Goal: Check status: Check status

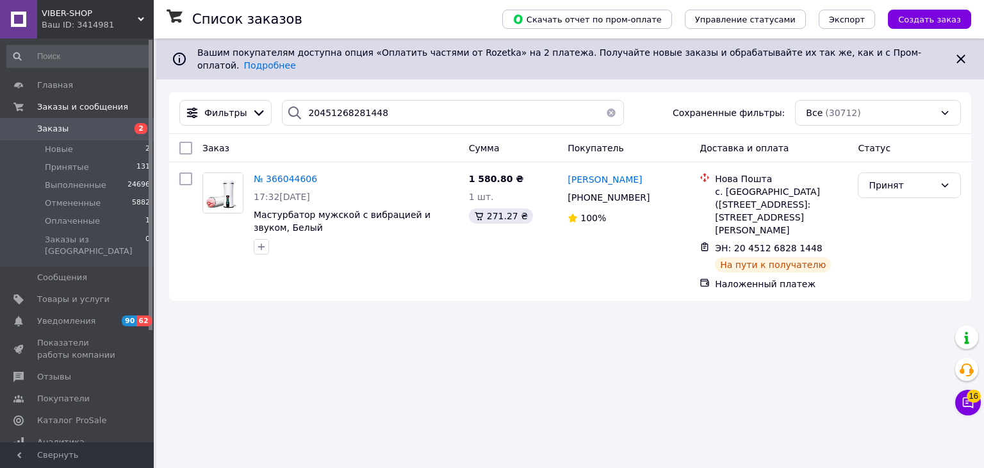
click at [100, 26] on div "Ваш ID: 3414981" at bounding box center [98, 25] width 112 height 12
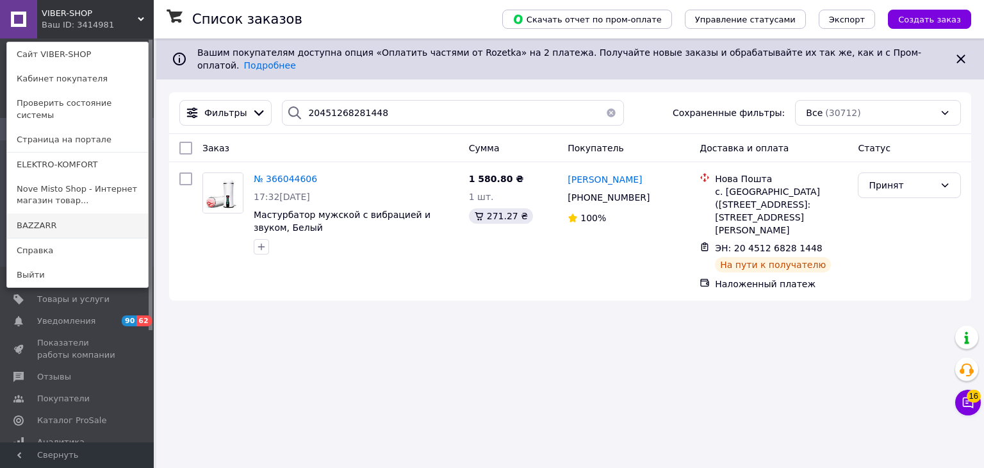
click at [69, 219] on link "BAZZARR" at bounding box center [77, 225] width 141 height 24
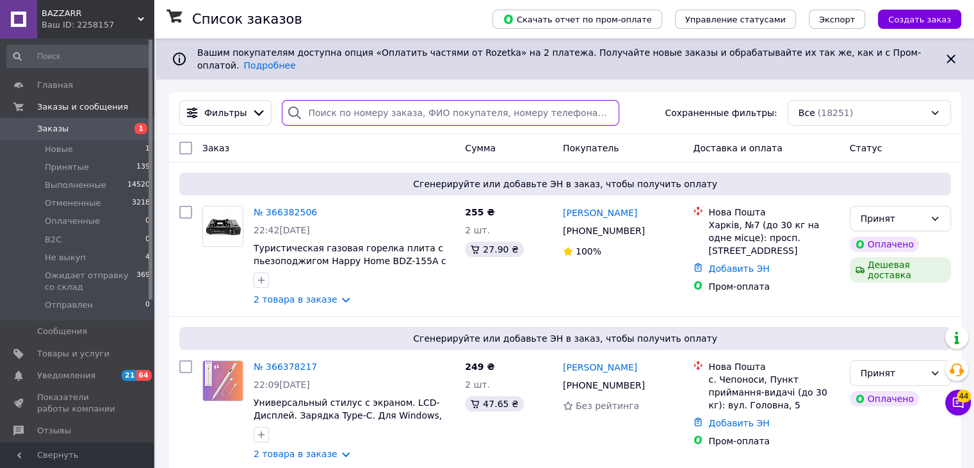
click at [321, 108] on input "search" at bounding box center [451, 113] width 338 height 26
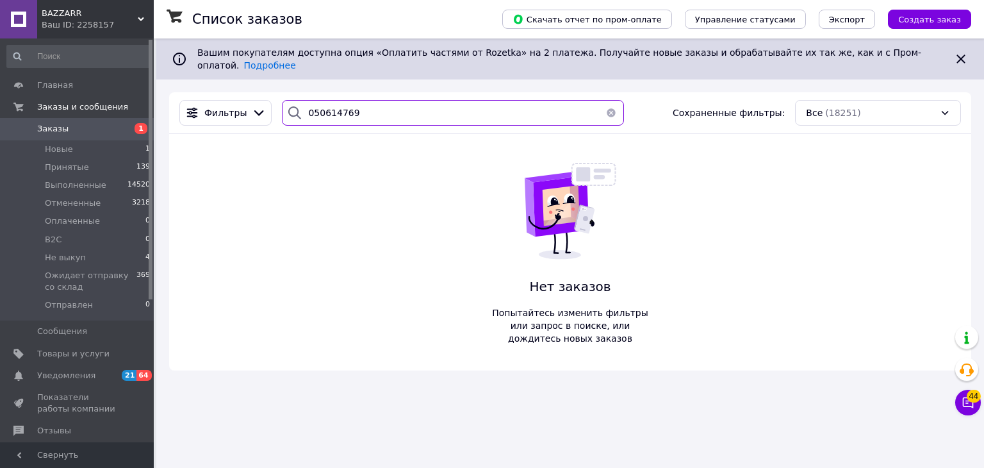
type input "0506147696"
click at [321, 108] on input "0506147696" at bounding box center [452, 113] width 341 height 26
click at [383, 106] on input "0506147696" at bounding box center [452, 113] width 341 height 26
click at [605, 104] on button "button" at bounding box center [611, 113] width 26 height 26
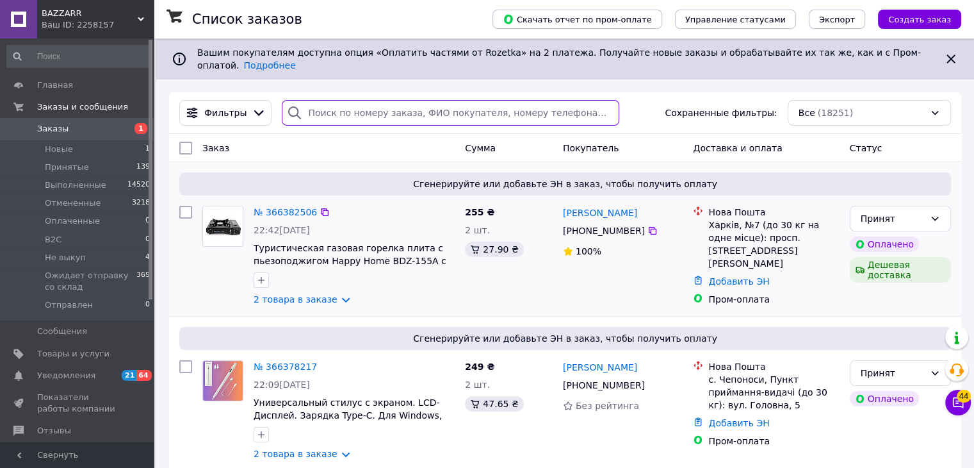
drag, startPoint x: 605, startPoint y: 104, endPoint x: 643, endPoint y: 183, distance: 87.4
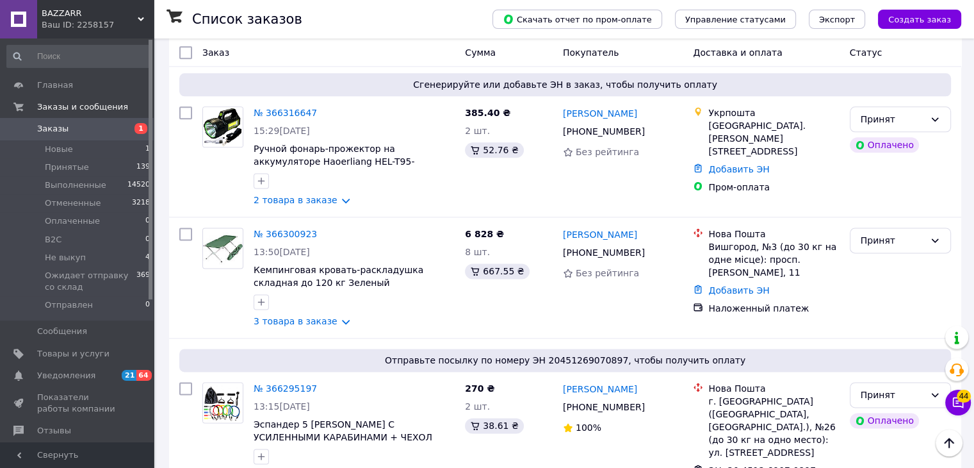
scroll to position [1665, 0]
click at [318, 315] on link "3 товара в заказе" at bounding box center [296, 320] width 84 height 10
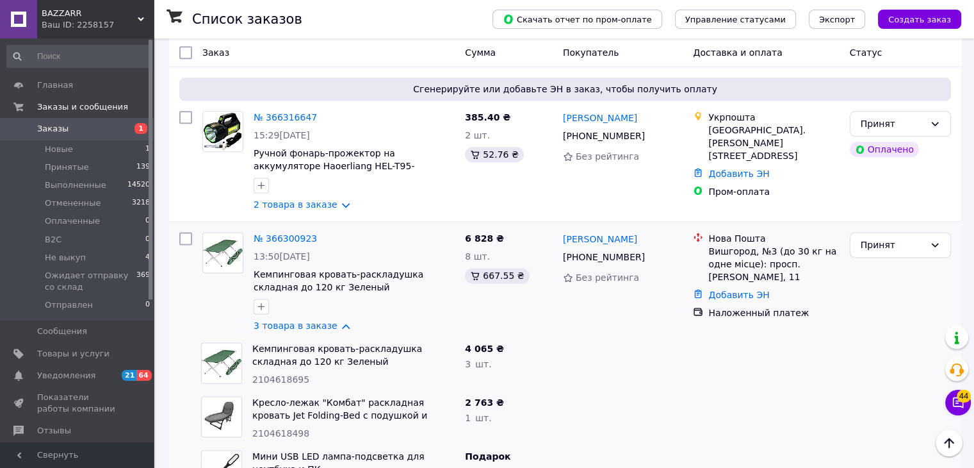
scroll to position [1650, 0]
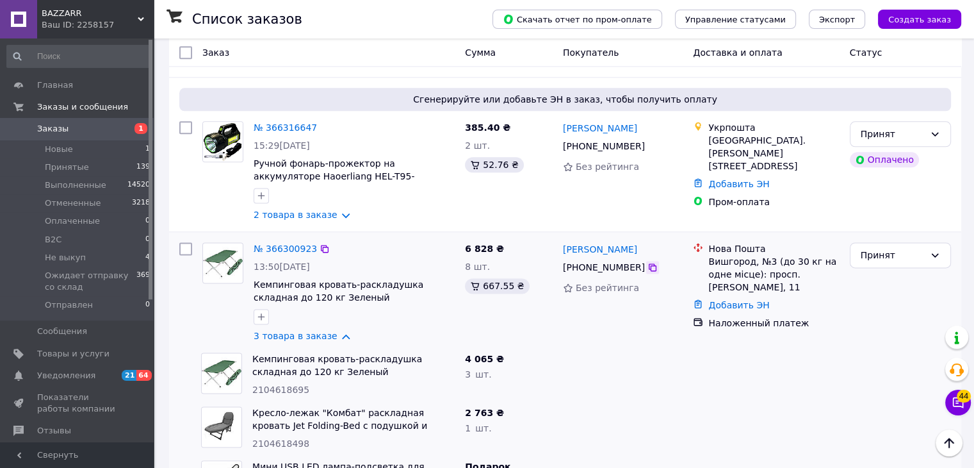
click at [648, 262] on icon at bounding box center [653, 267] width 10 height 10
click at [335, 331] on link "3 товара в заказе" at bounding box center [296, 336] width 84 height 10
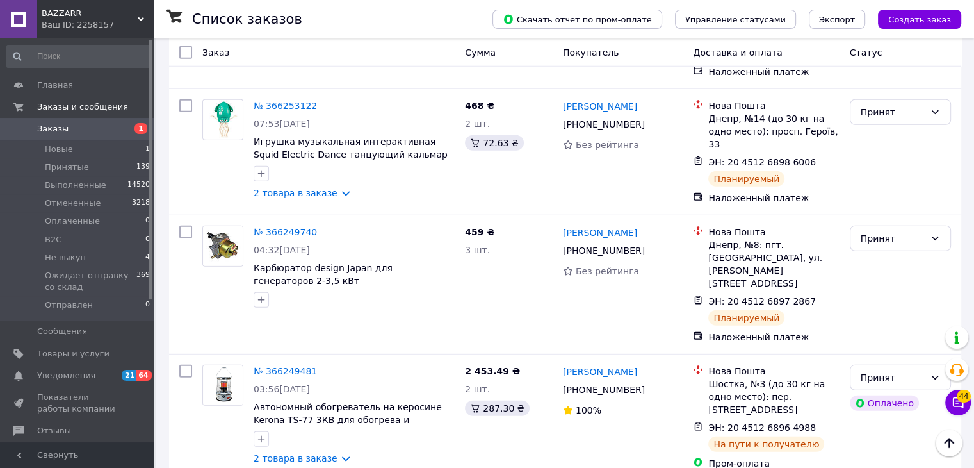
scroll to position [3536, 0]
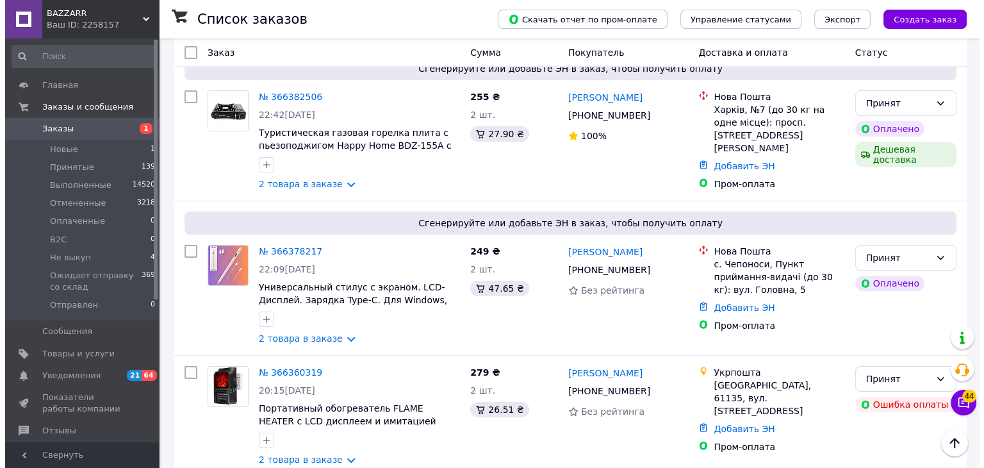
scroll to position [0, 0]
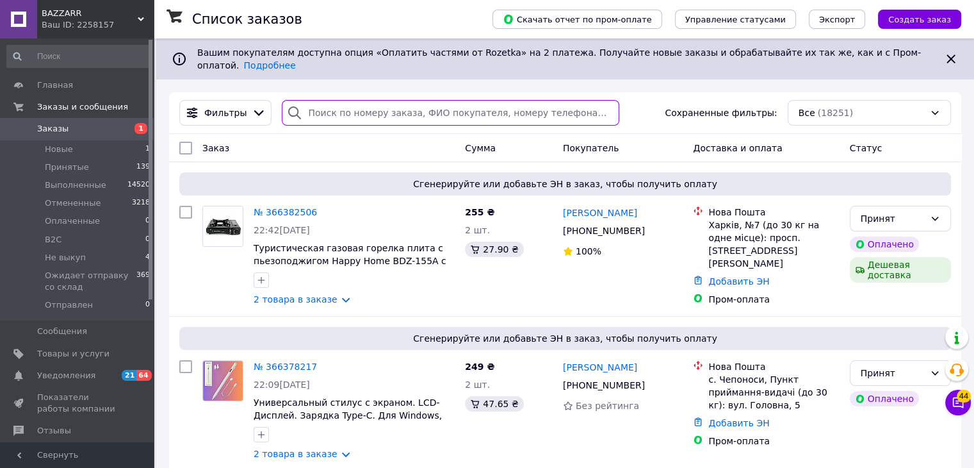
click at [393, 100] on input "search" at bounding box center [451, 113] width 338 height 26
paste input "20451269157702"
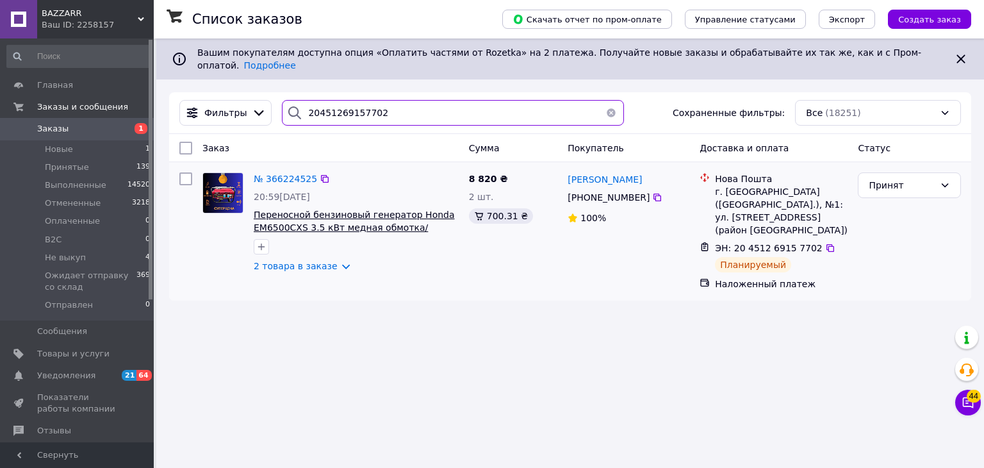
type input "20451269157702"
click at [262, 209] on span "Переносной бензиновый генератор Honda EM6500CXS 3.5 кВт медная обмотка/ручной с…" at bounding box center [354, 227] width 201 height 36
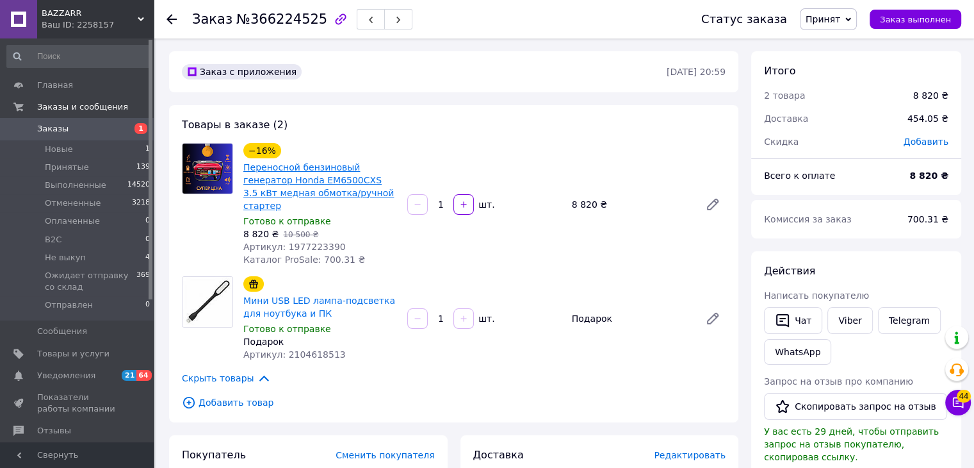
click at [309, 162] on link "Переносной бензиновый генератор Honda EM6500CXS 3.5 кВт медная обмотка/ручной с…" at bounding box center [318, 186] width 151 height 49
